Goal: Navigation & Orientation: Find specific page/section

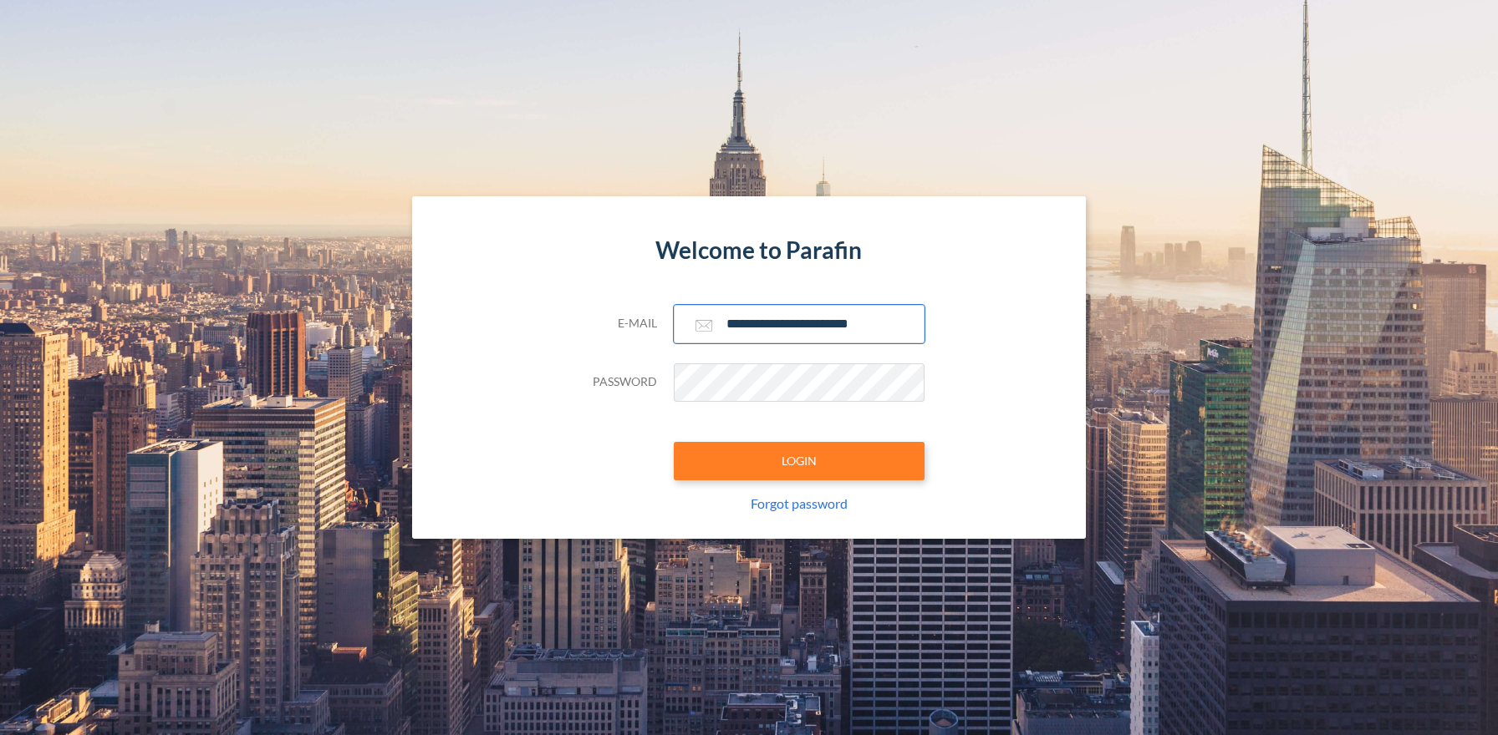
type input "**********"
click at [798, 460] on button "LOGIN" at bounding box center [799, 461] width 251 height 38
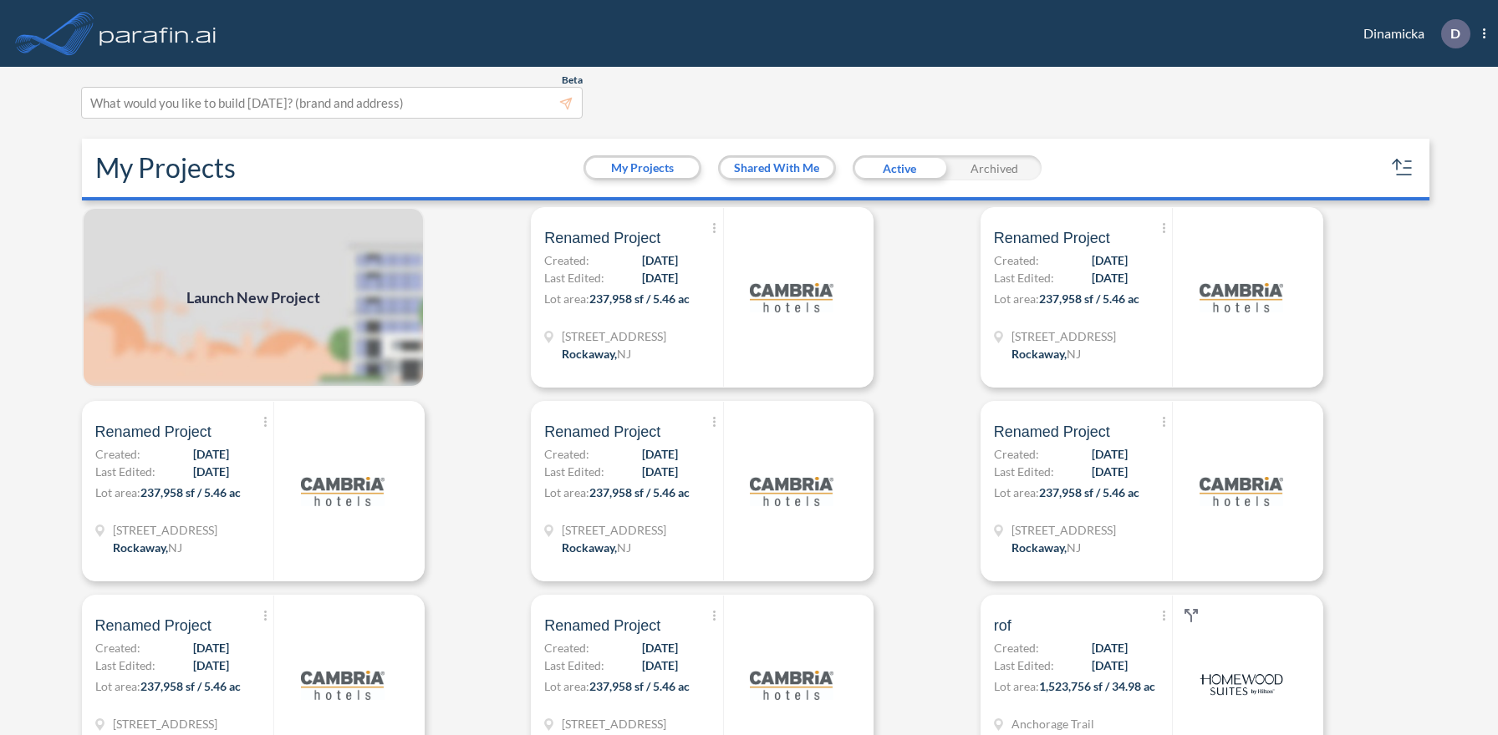
scroll to position [4, 0]
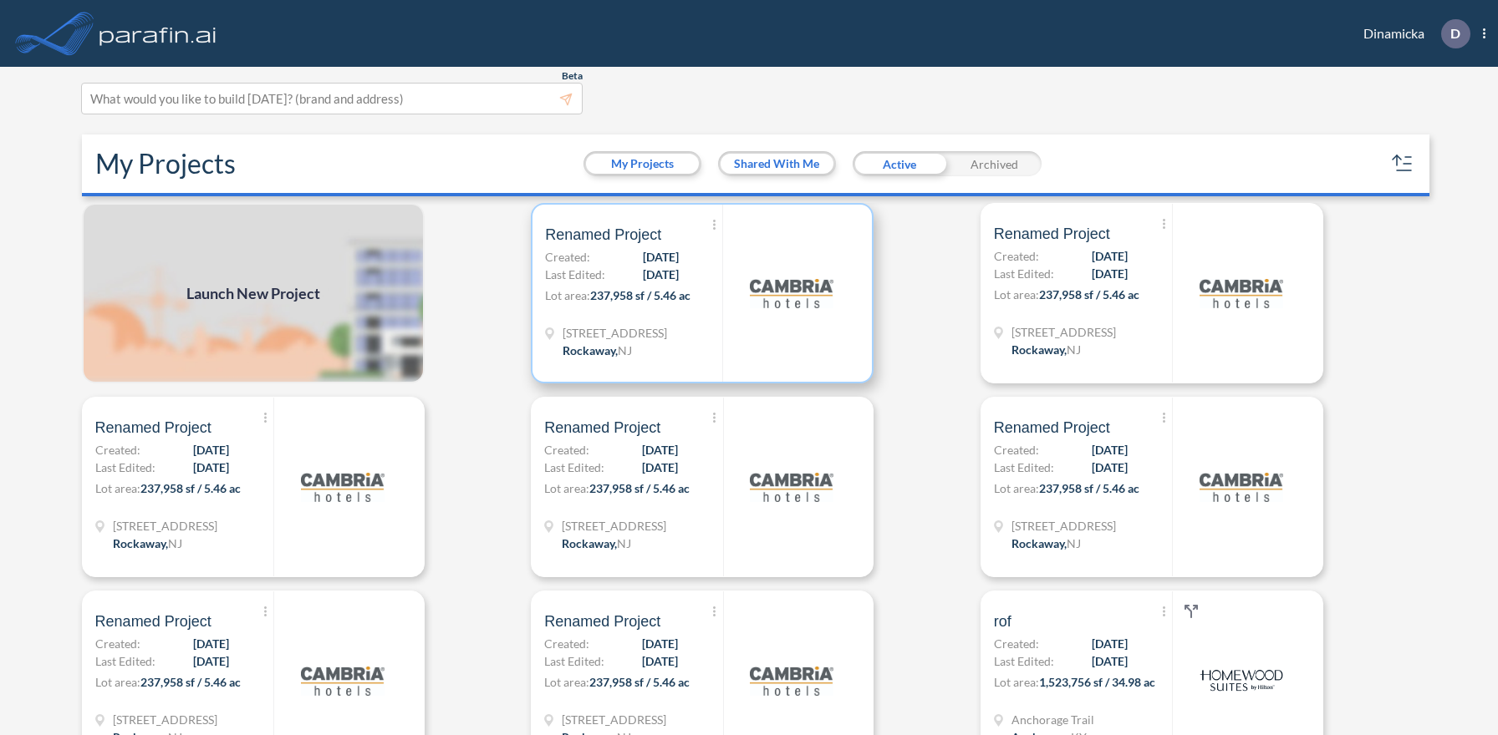
click at [702, 292] on p "Lot area: 237,958 sf / 5.46 ac" at bounding box center [633, 299] width 177 height 24
